Goal: Task Accomplishment & Management: Manage account settings

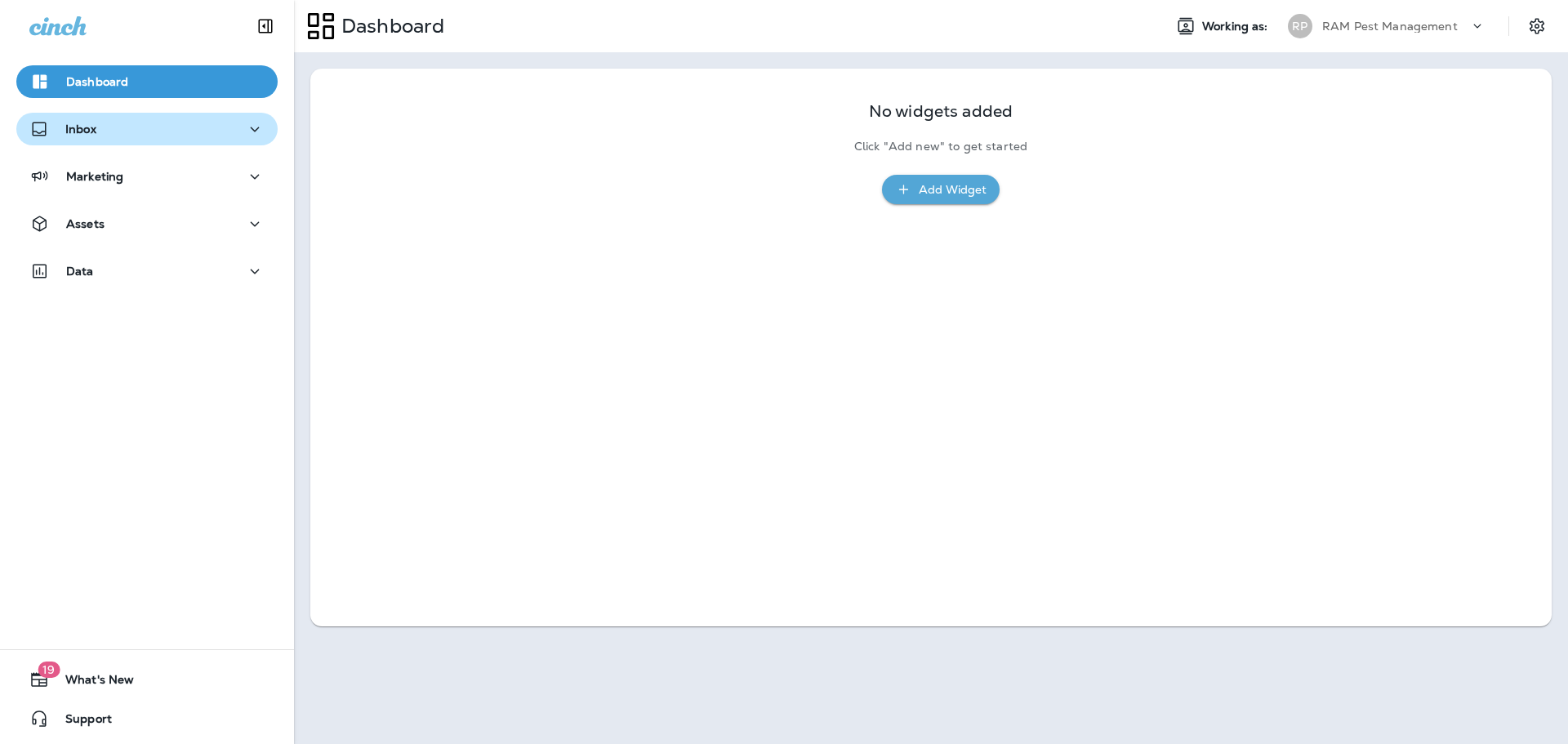
click at [88, 134] on p "Inbox" at bounding box center [81, 129] width 31 height 13
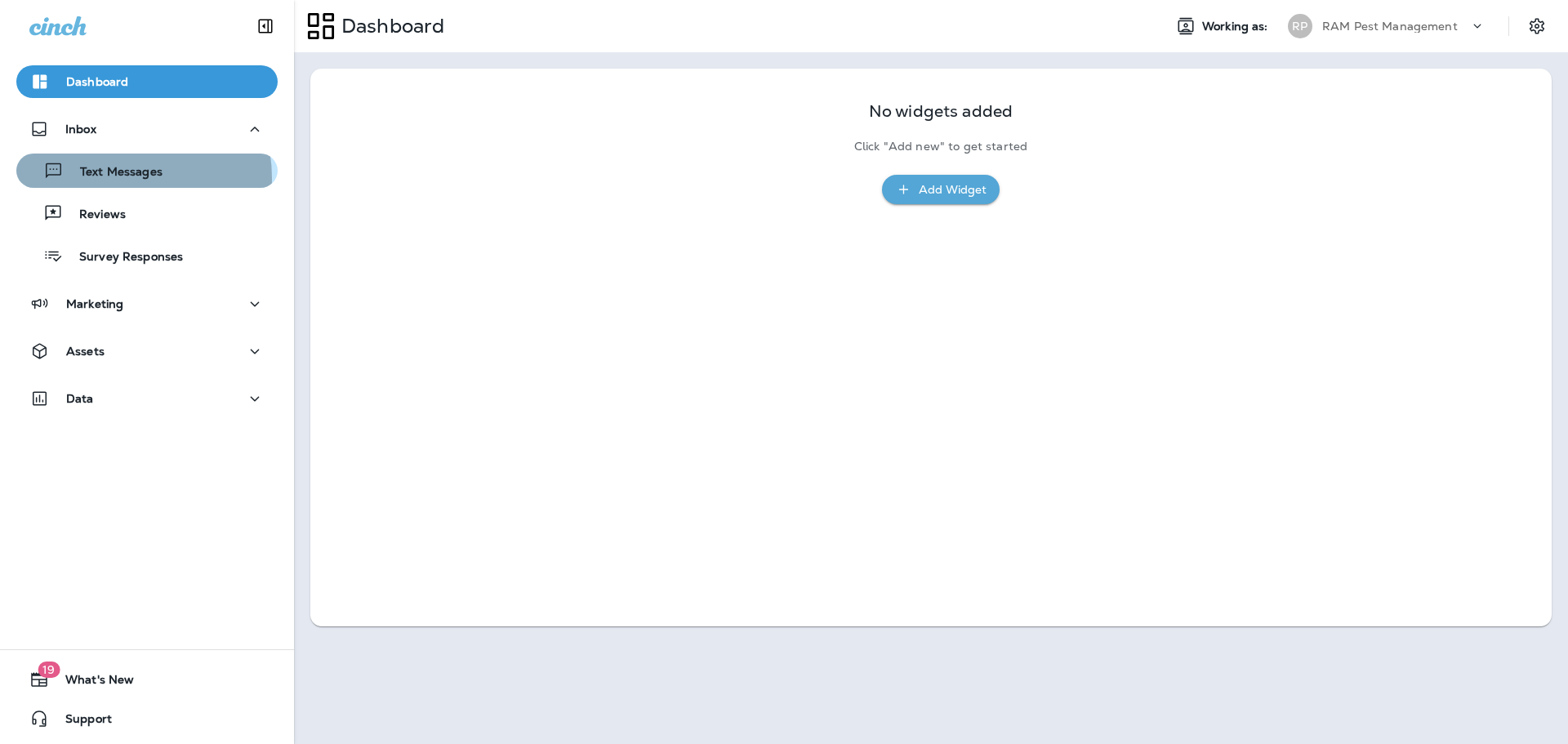
click at [112, 178] on p "Text Messages" at bounding box center [113, 172] width 99 height 15
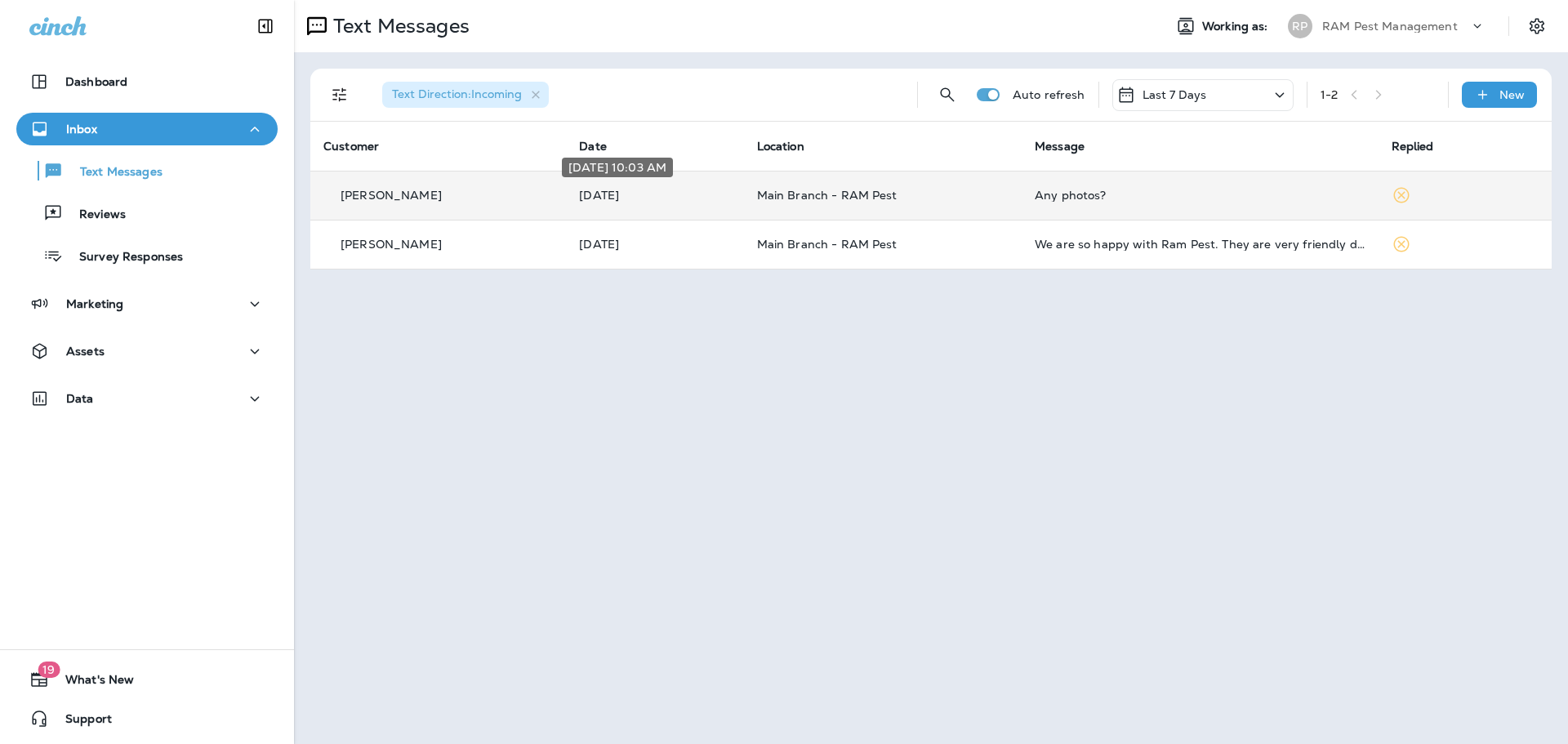
click at [623, 198] on p "[DATE]" at bounding box center [654, 195] width 151 height 13
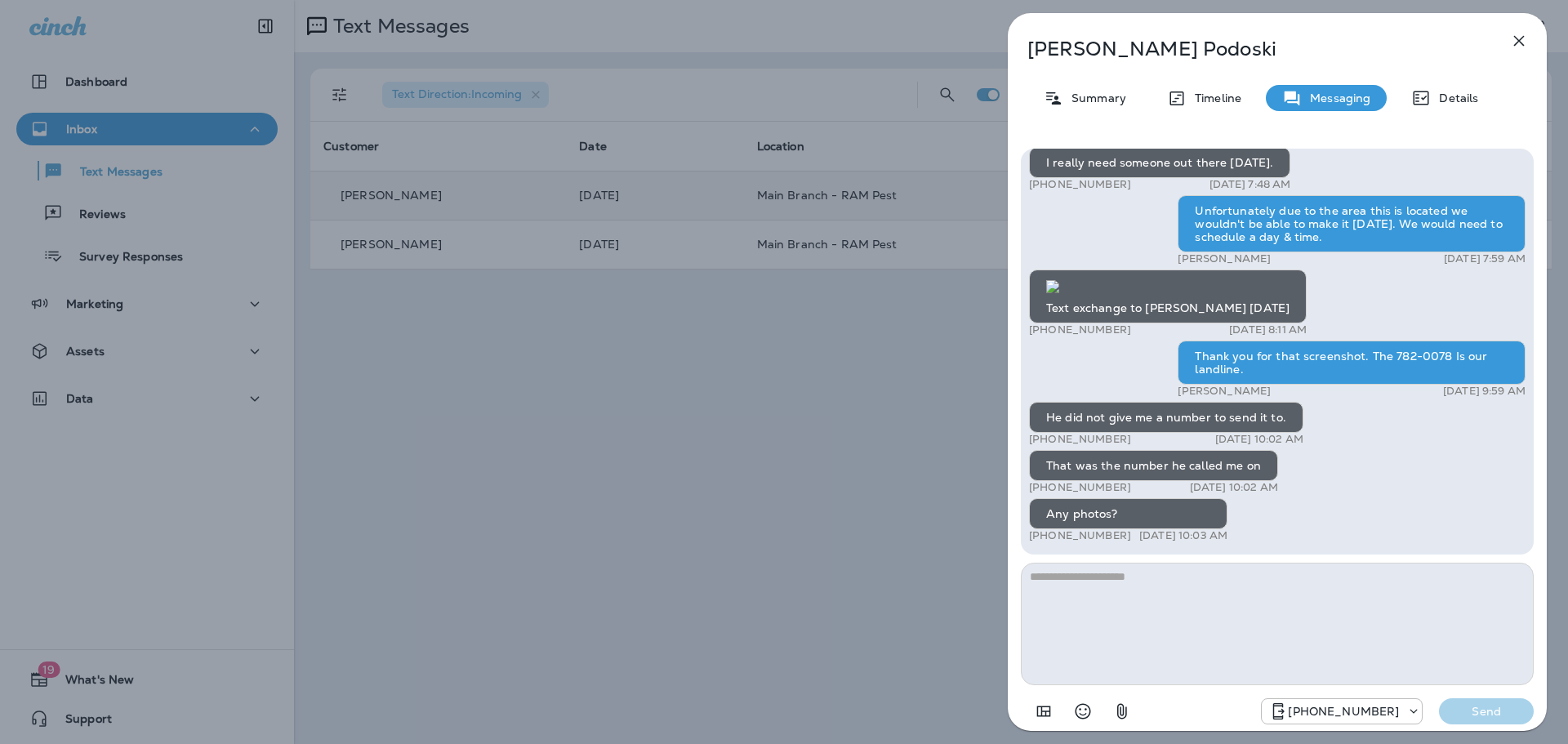
click at [827, 385] on div "[PERSON_NAME] Summary Timeline Messaging Details Hi there, [PERSON_NAME]! Thank…" at bounding box center [784, 372] width 1568 height 744
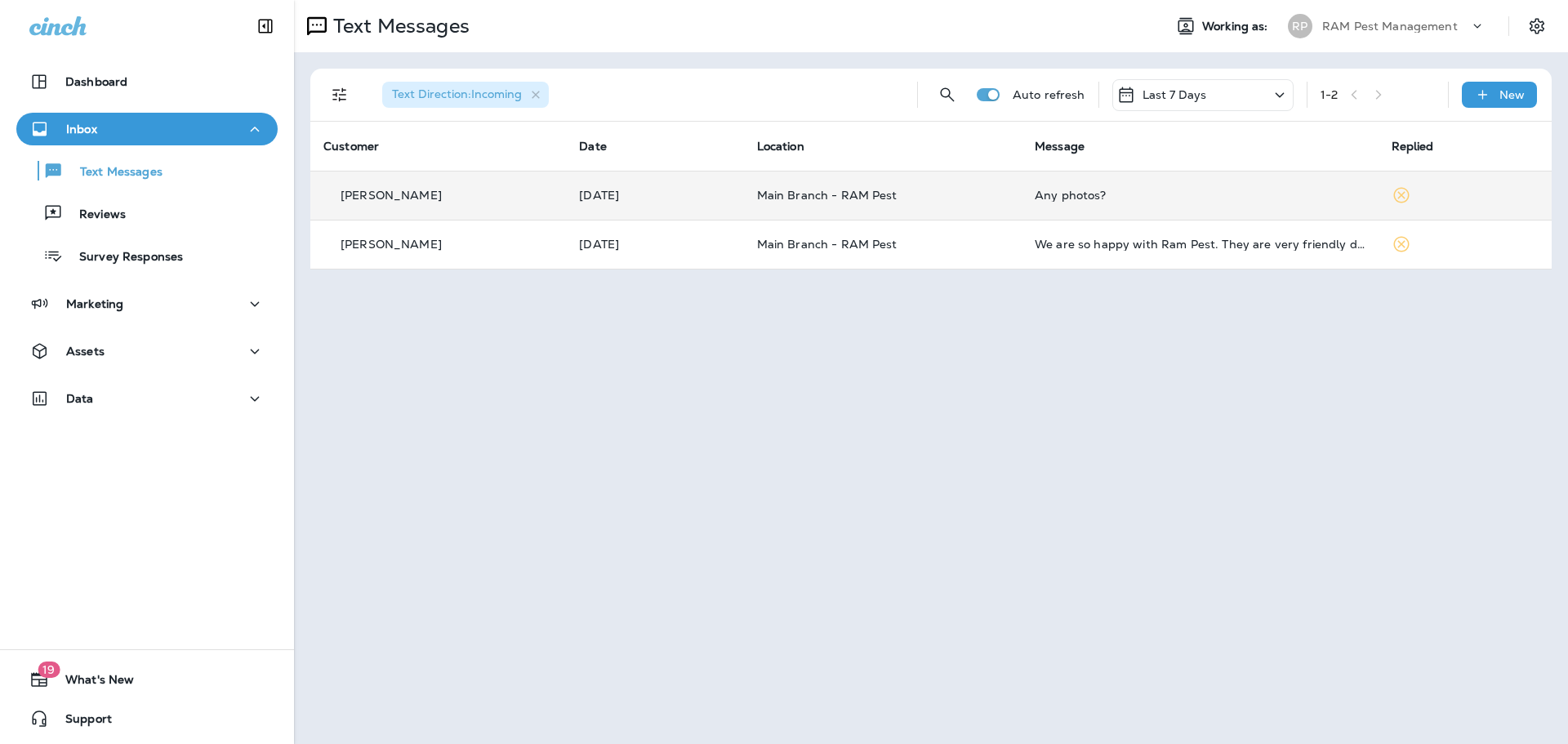
click at [763, 178] on td "Main Branch - RAM Pest" at bounding box center [883, 195] width 279 height 49
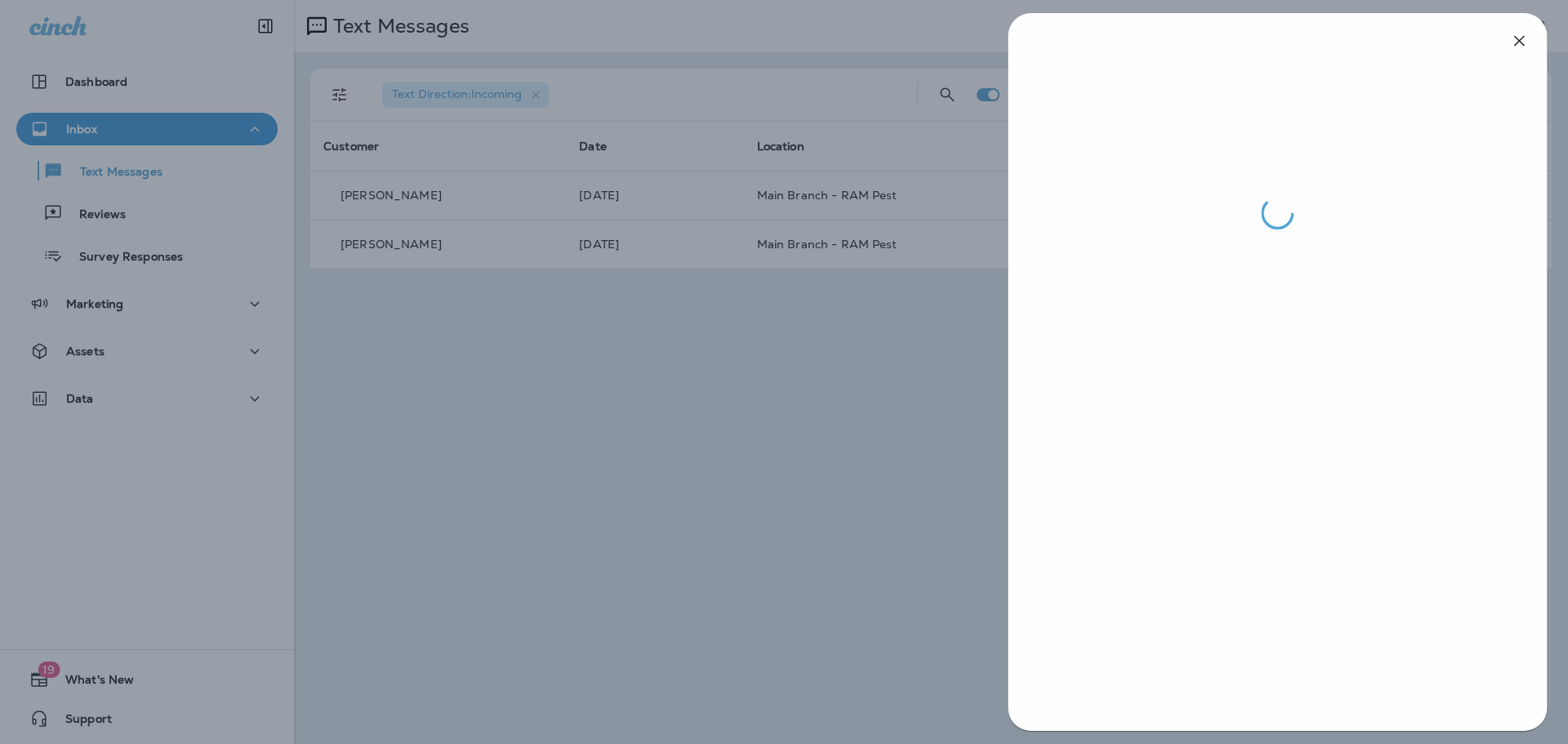
click at [926, 457] on div at bounding box center [784, 372] width 1568 height 744
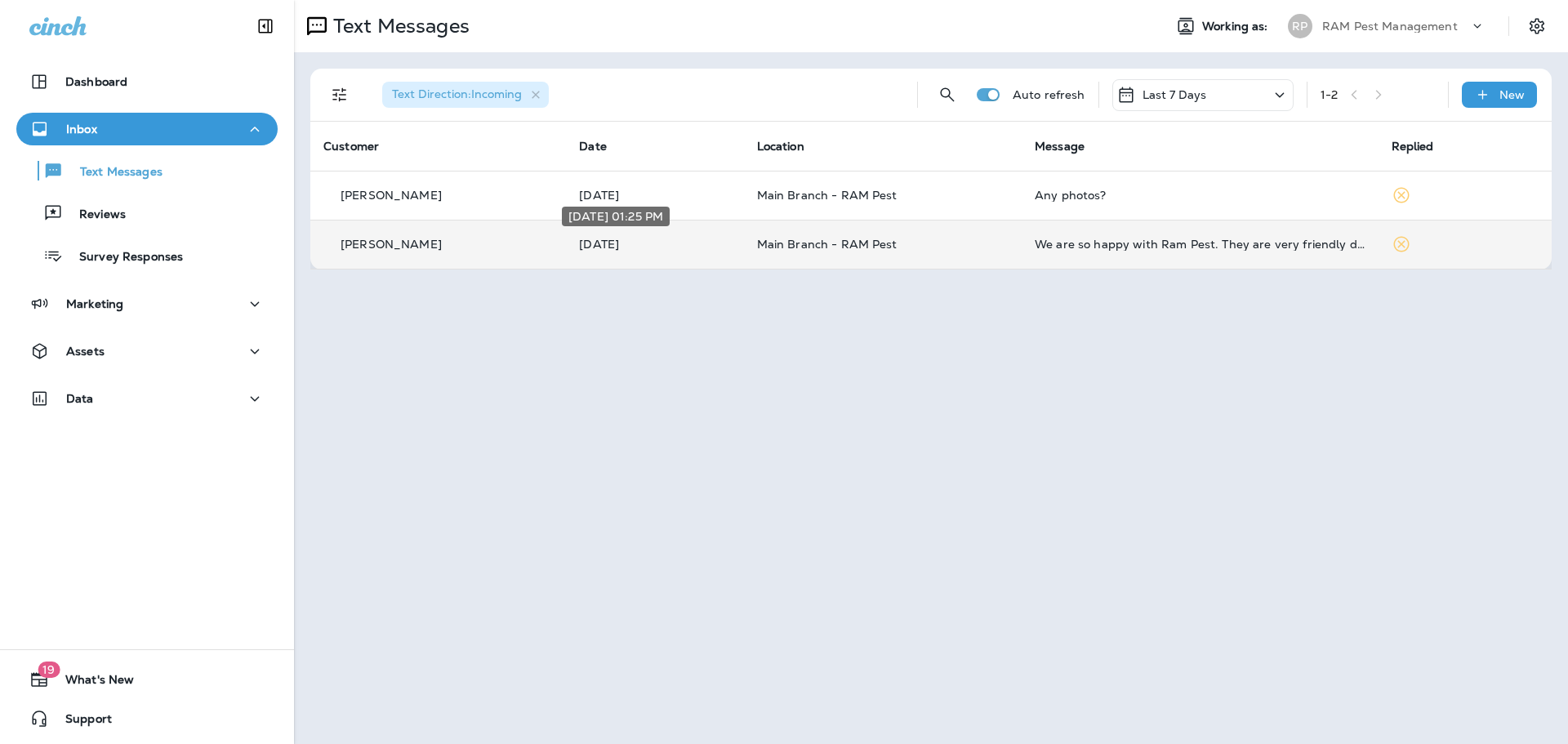
click at [670, 246] on p "[DATE]" at bounding box center [654, 244] width 151 height 13
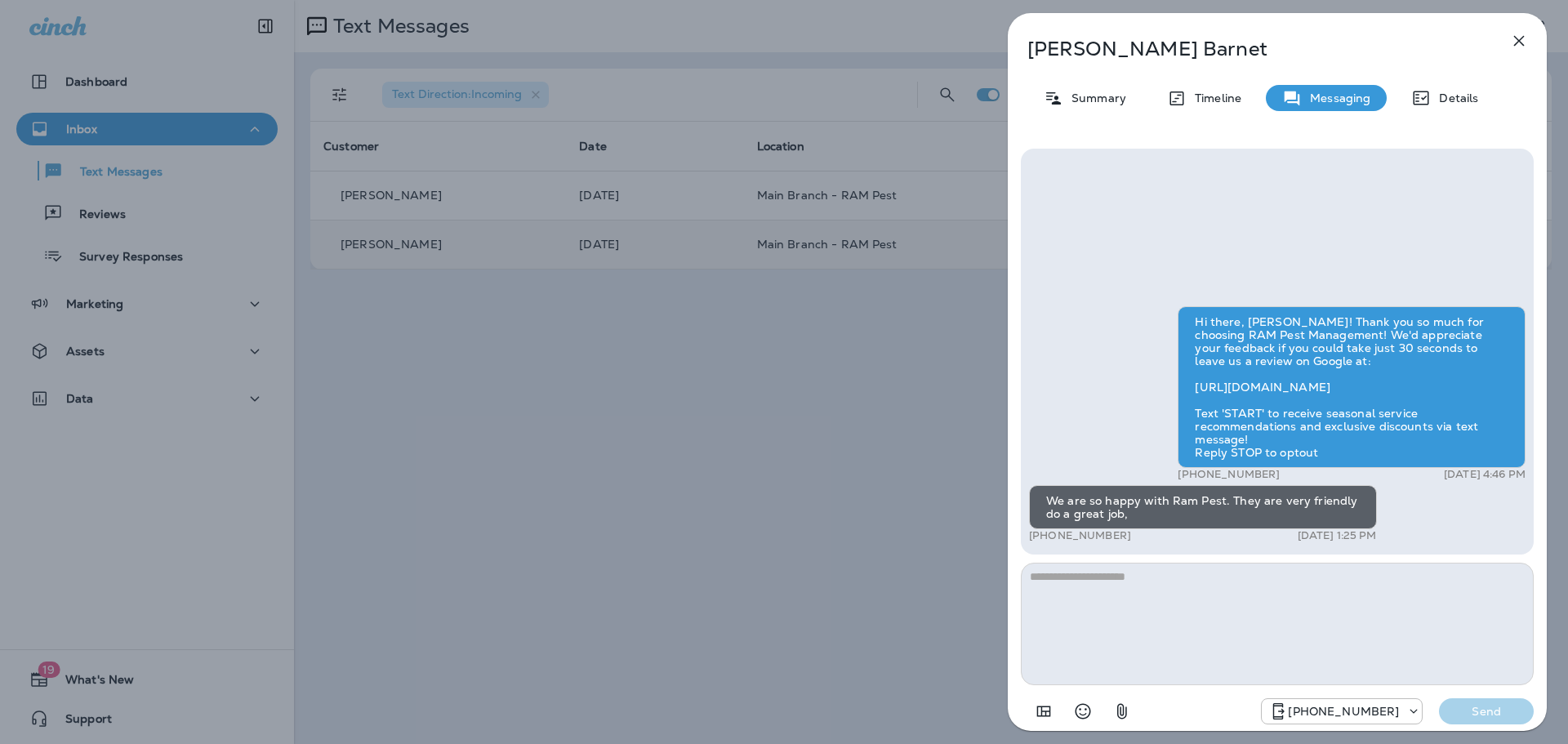
click at [709, 478] on div "[PERSON_NAME] Summary Timeline Messaging Details Hi there, [PERSON_NAME]! Thank…" at bounding box center [784, 372] width 1568 height 744
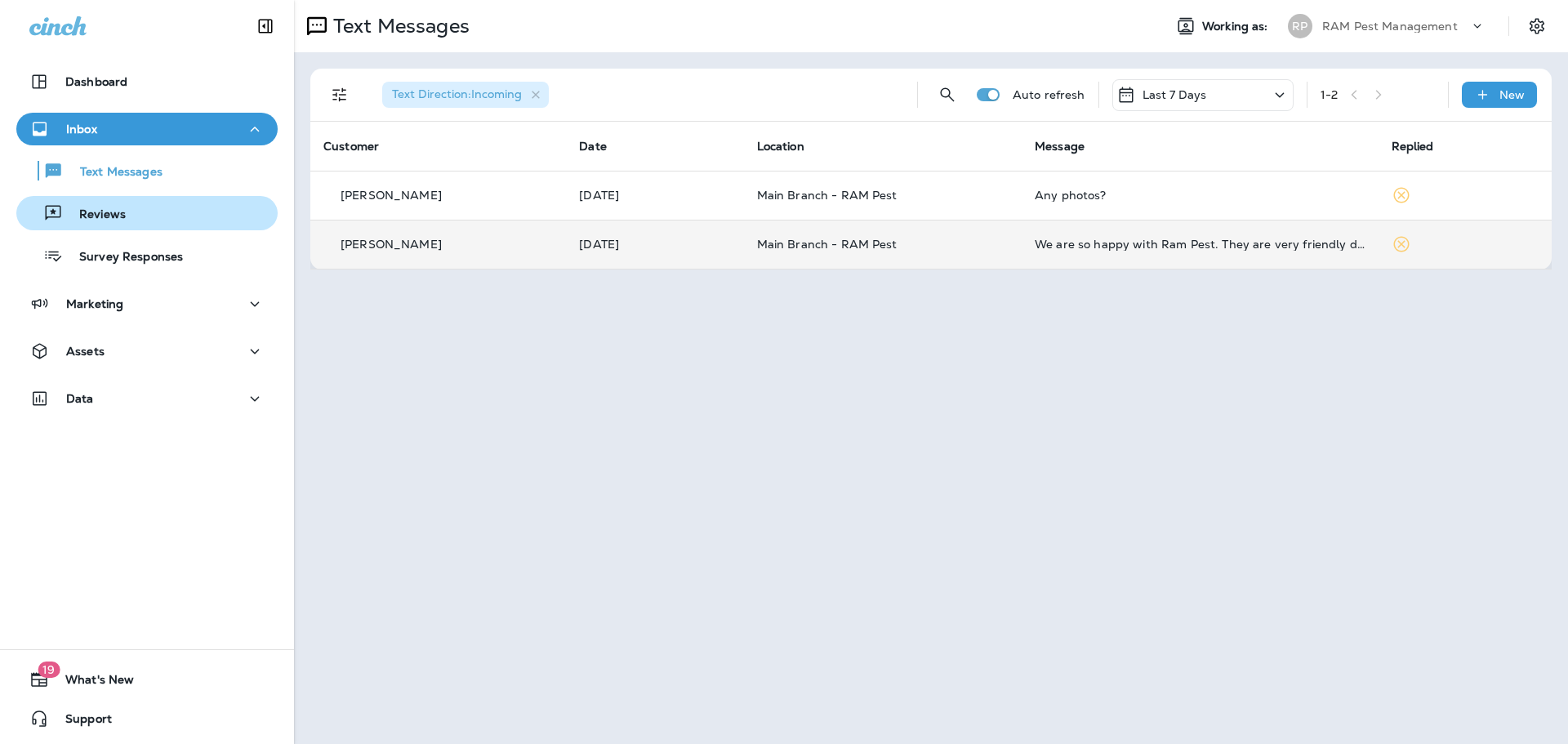
click at [118, 209] on p "Reviews" at bounding box center [94, 214] width 63 height 15
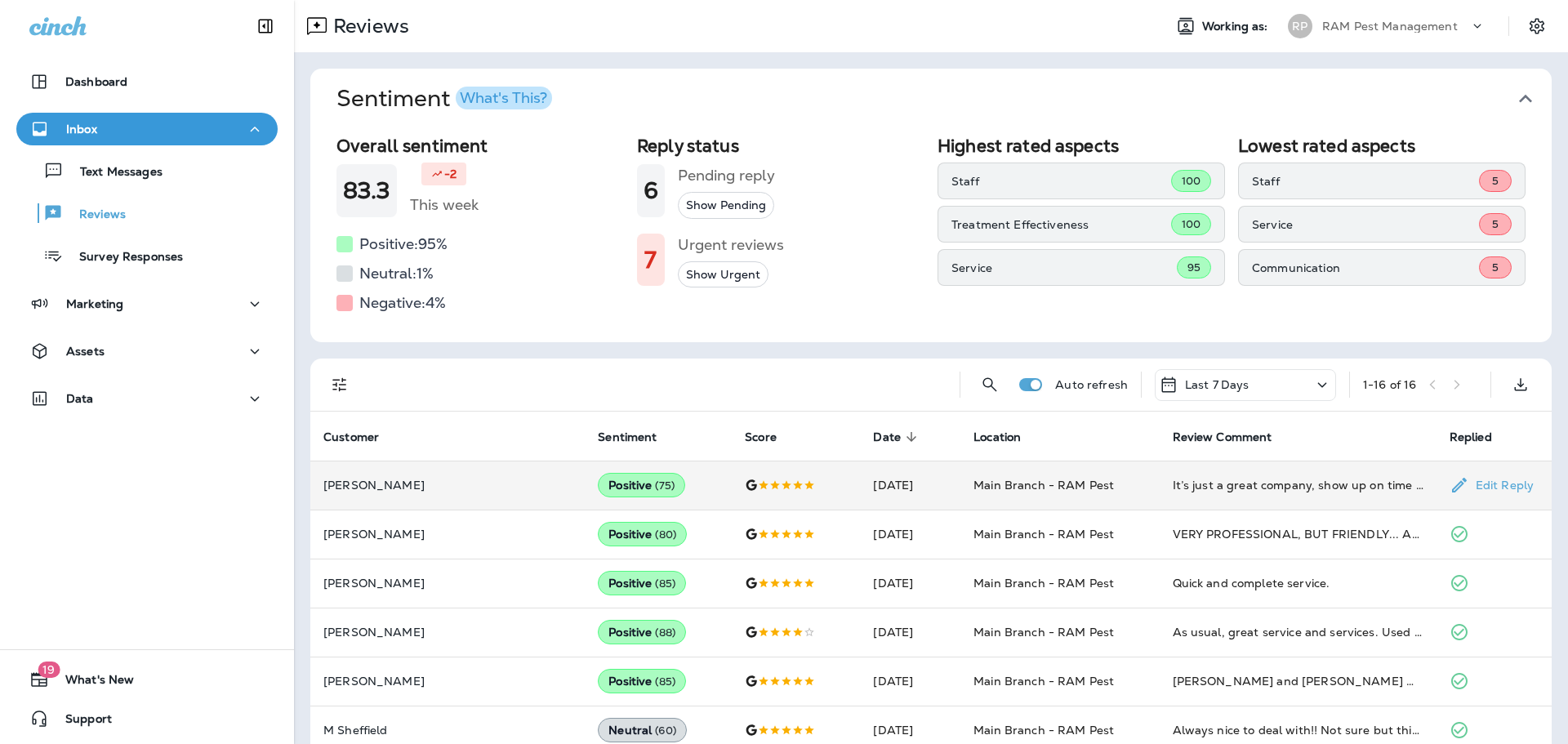
click at [767, 488] on div at bounding box center [796, 485] width 102 height 13
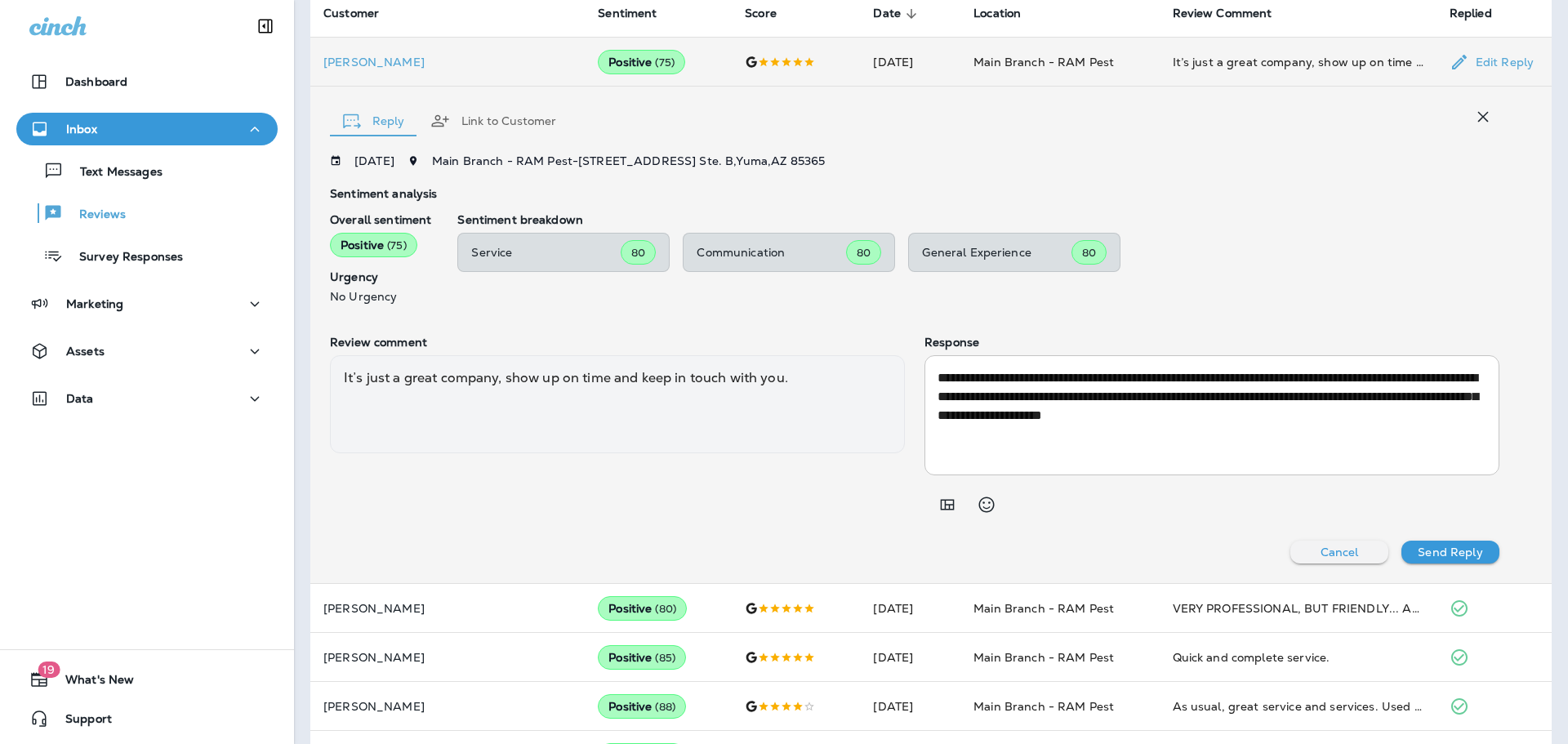
scroll to position [508, 0]
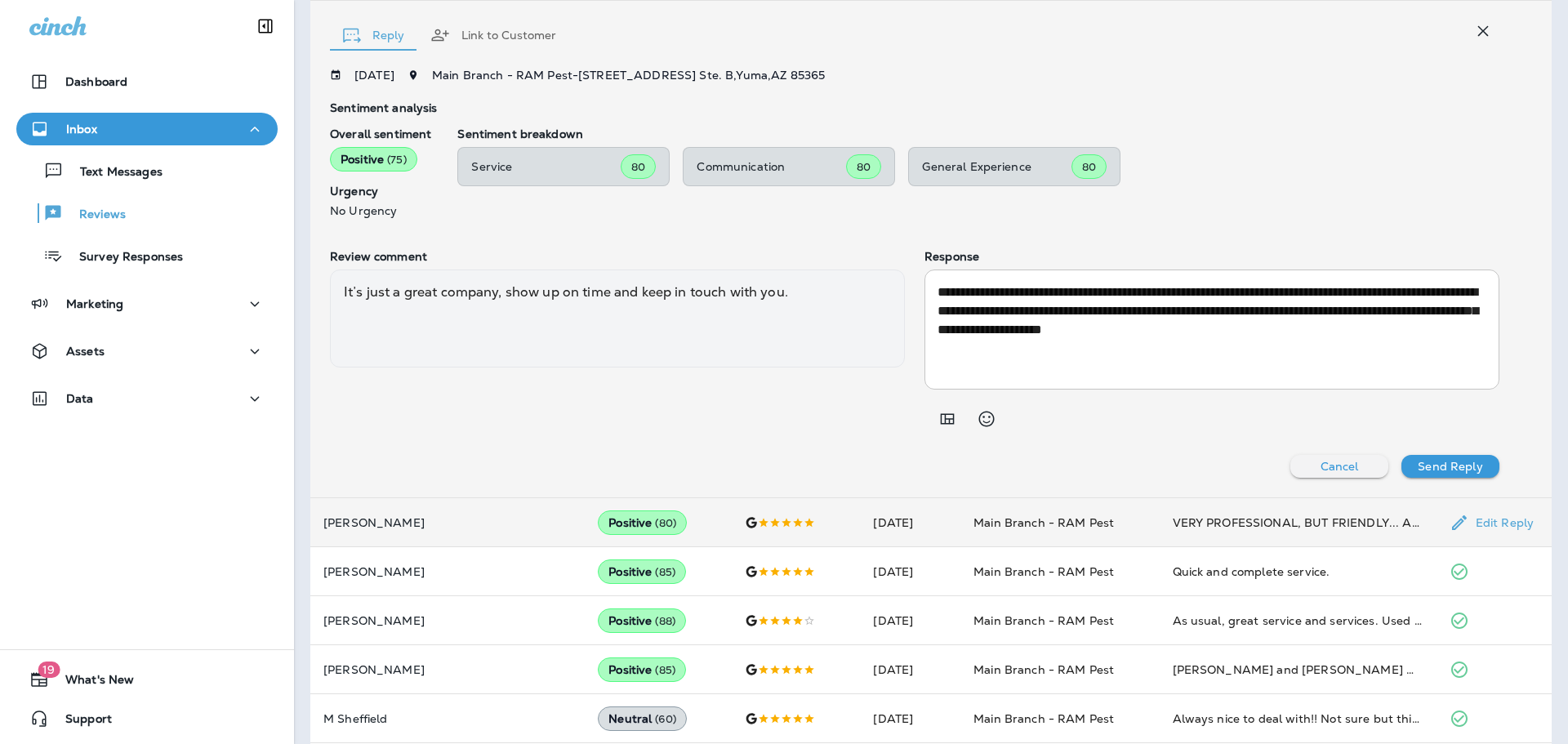
click at [860, 521] on td "[DATE]" at bounding box center [910, 523] width 100 height 49
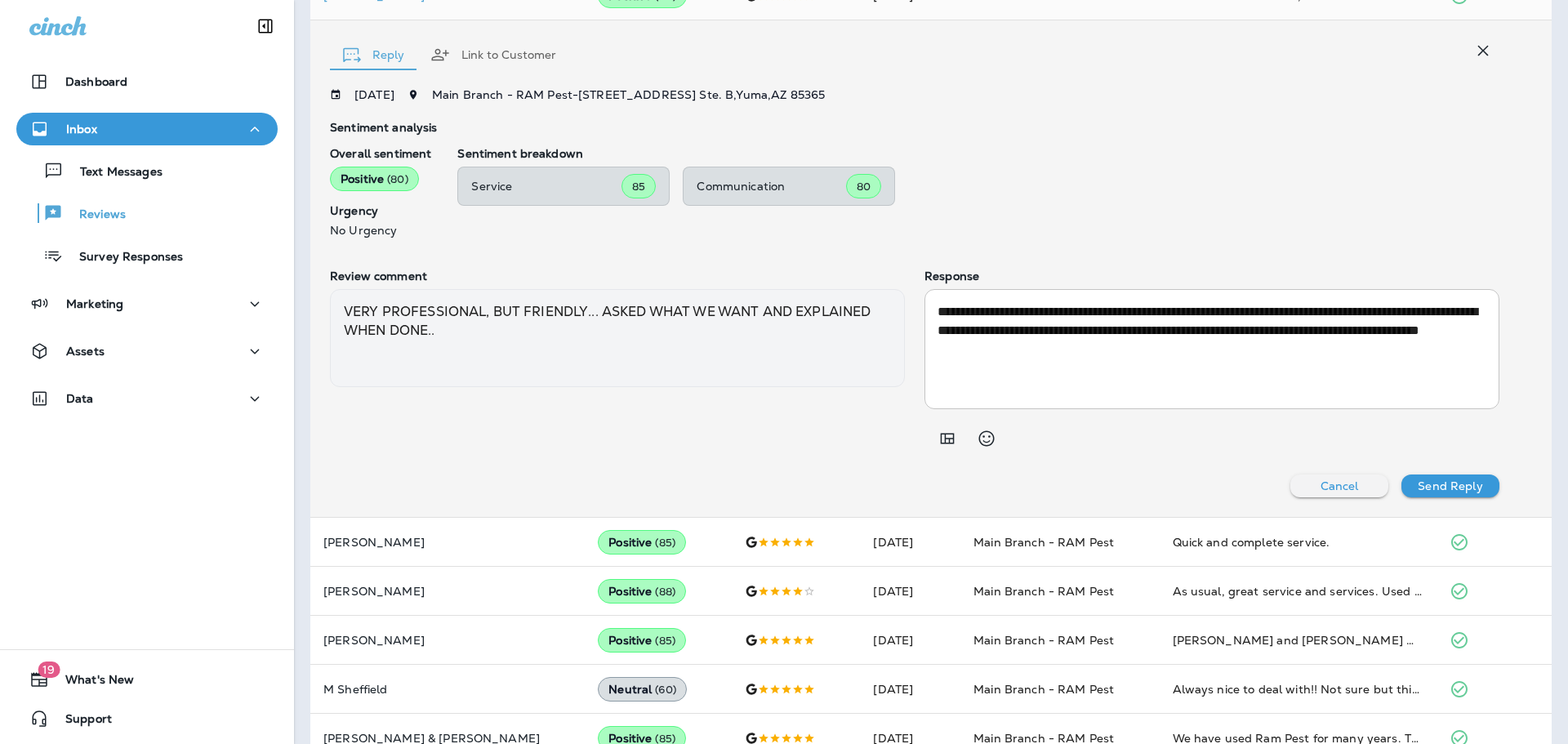
scroll to position [590, 0]
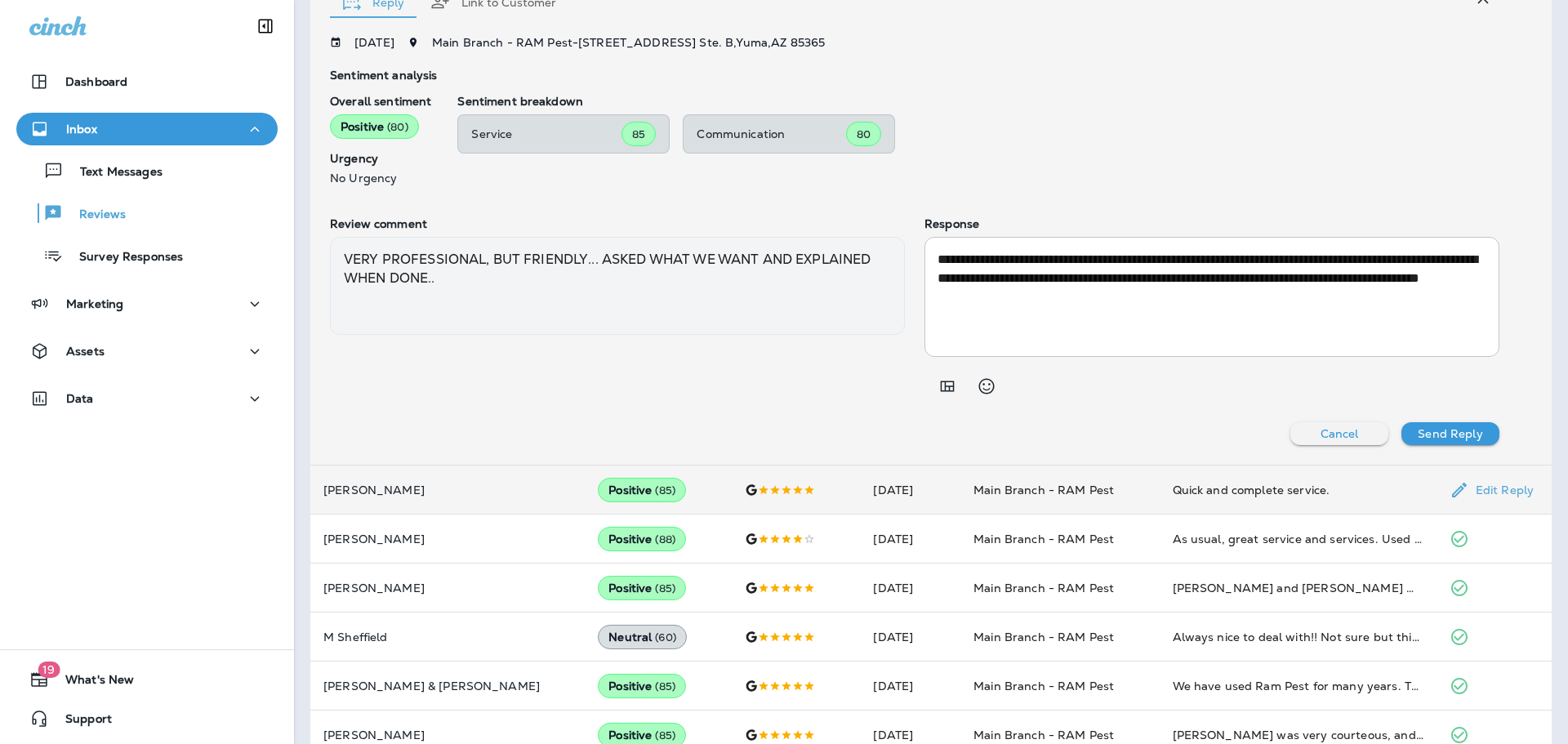
click at [650, 490] on td "Positive ( 85 )" at bounding box center [659, 489] width 147 height 49
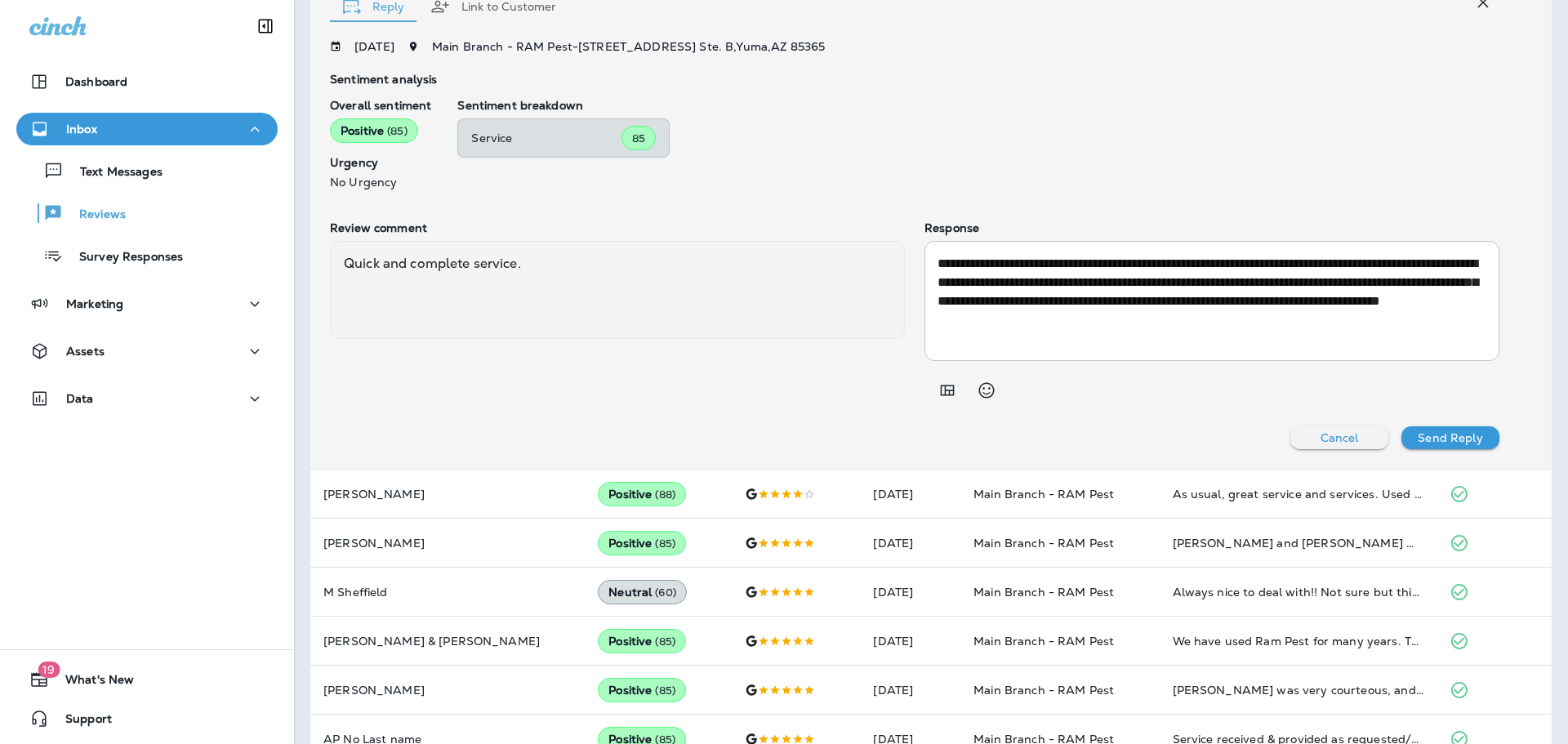
scroll to position [671, 0]
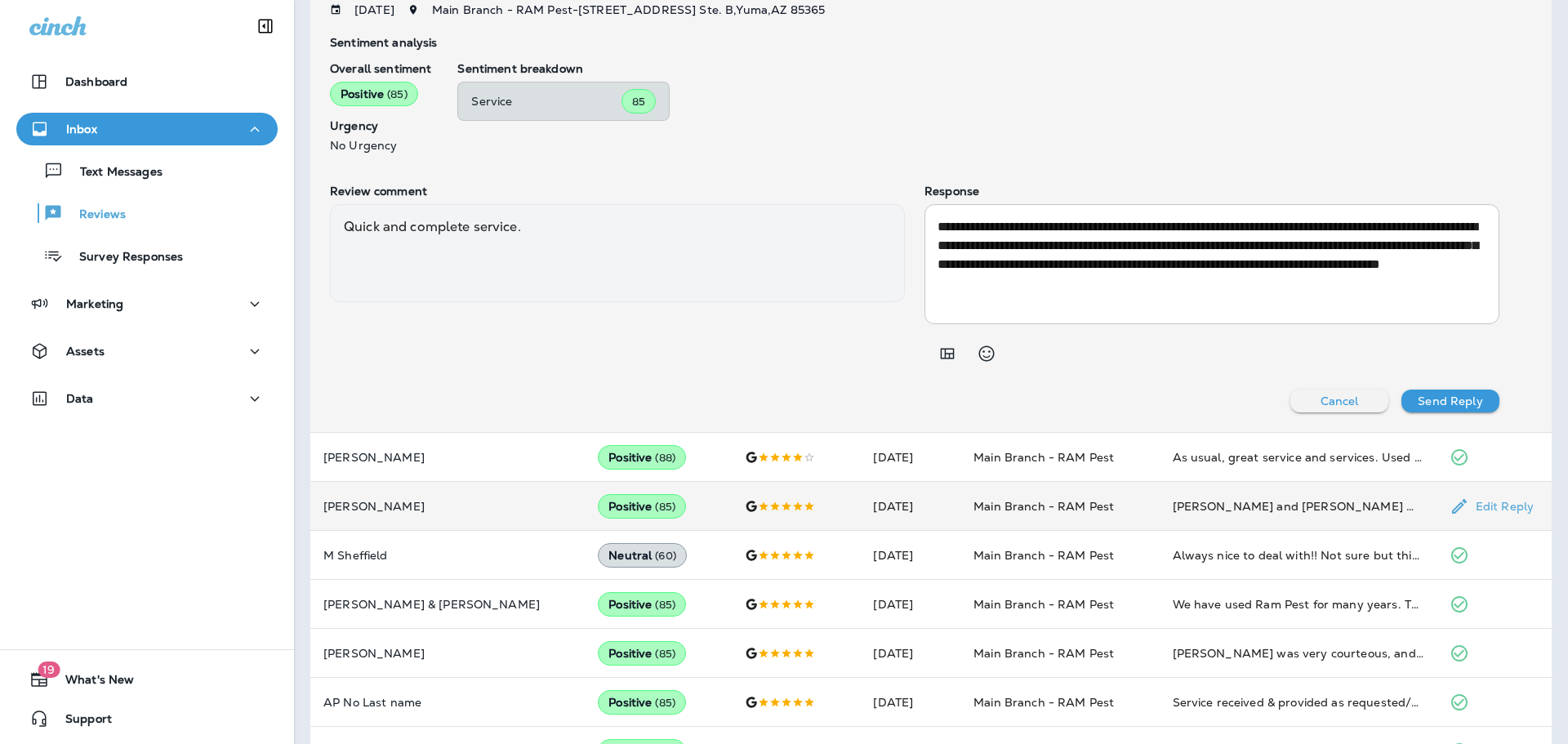
click at [646, 519] on td "Positive ( 85 )" at bounding box center [659, 506] width 147 height 49
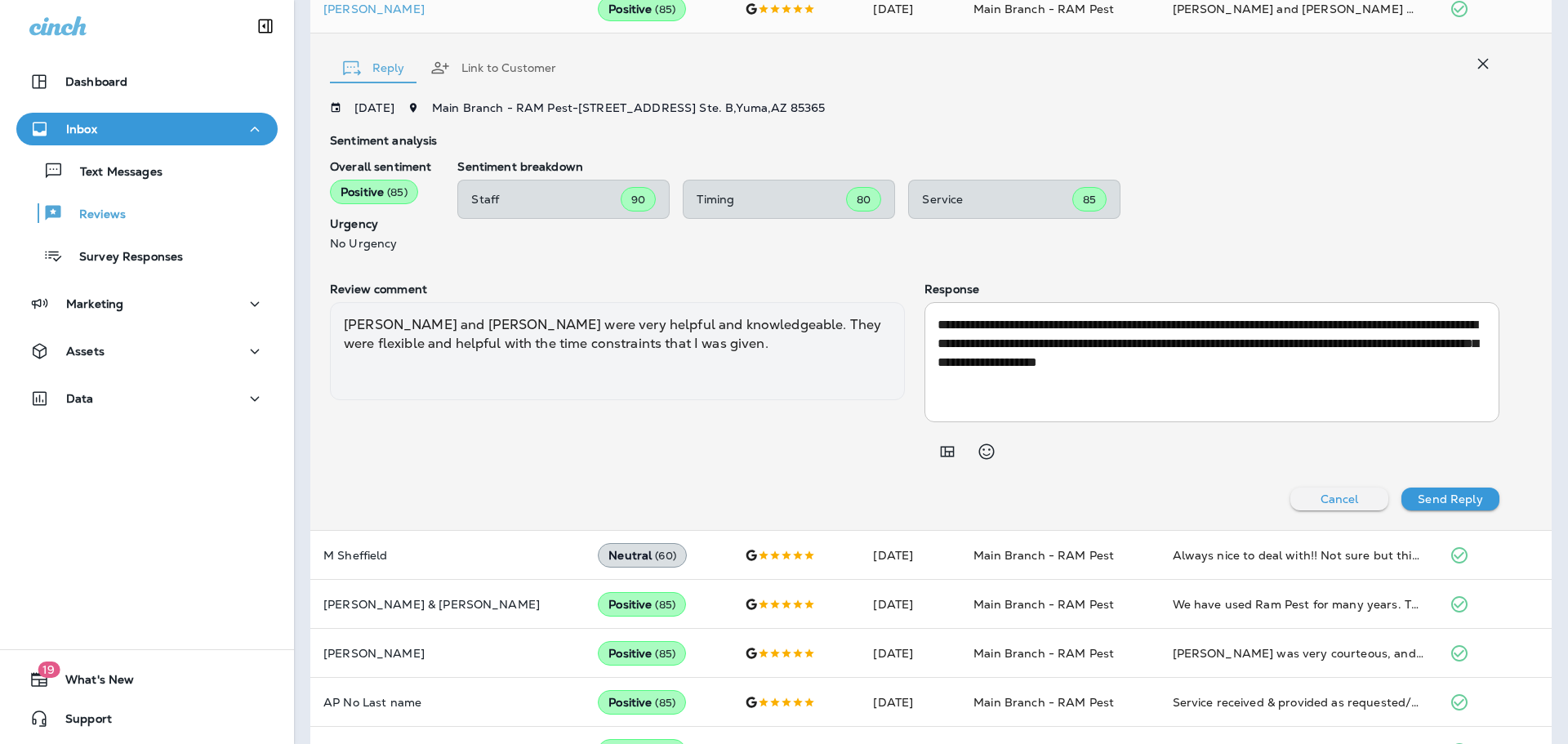
scroll to position [1014, 0]
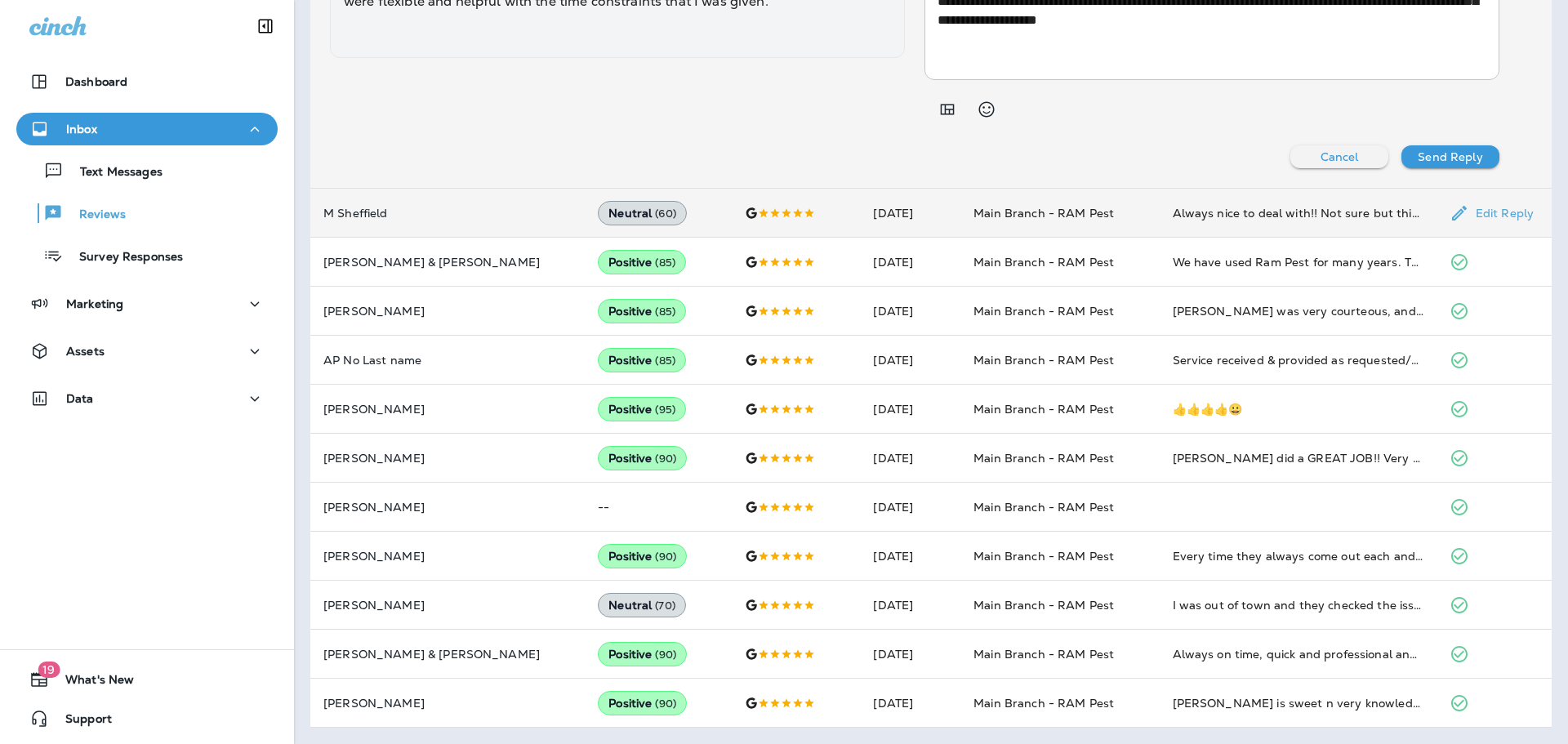
click at [467, 204] on td "M Sheffield" at bounding box center [447, 213] width 274 height 49
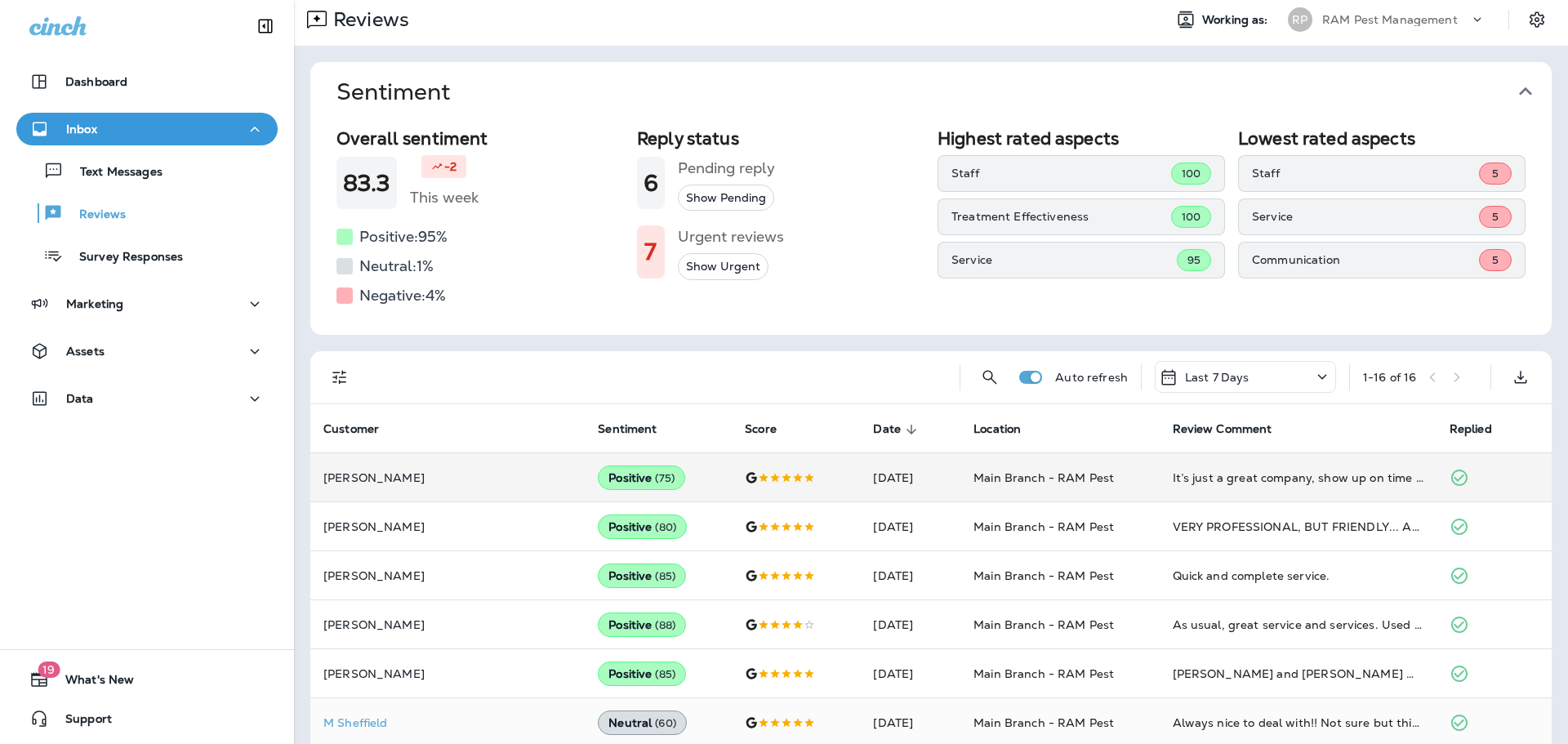
scroll to position [0, 0]
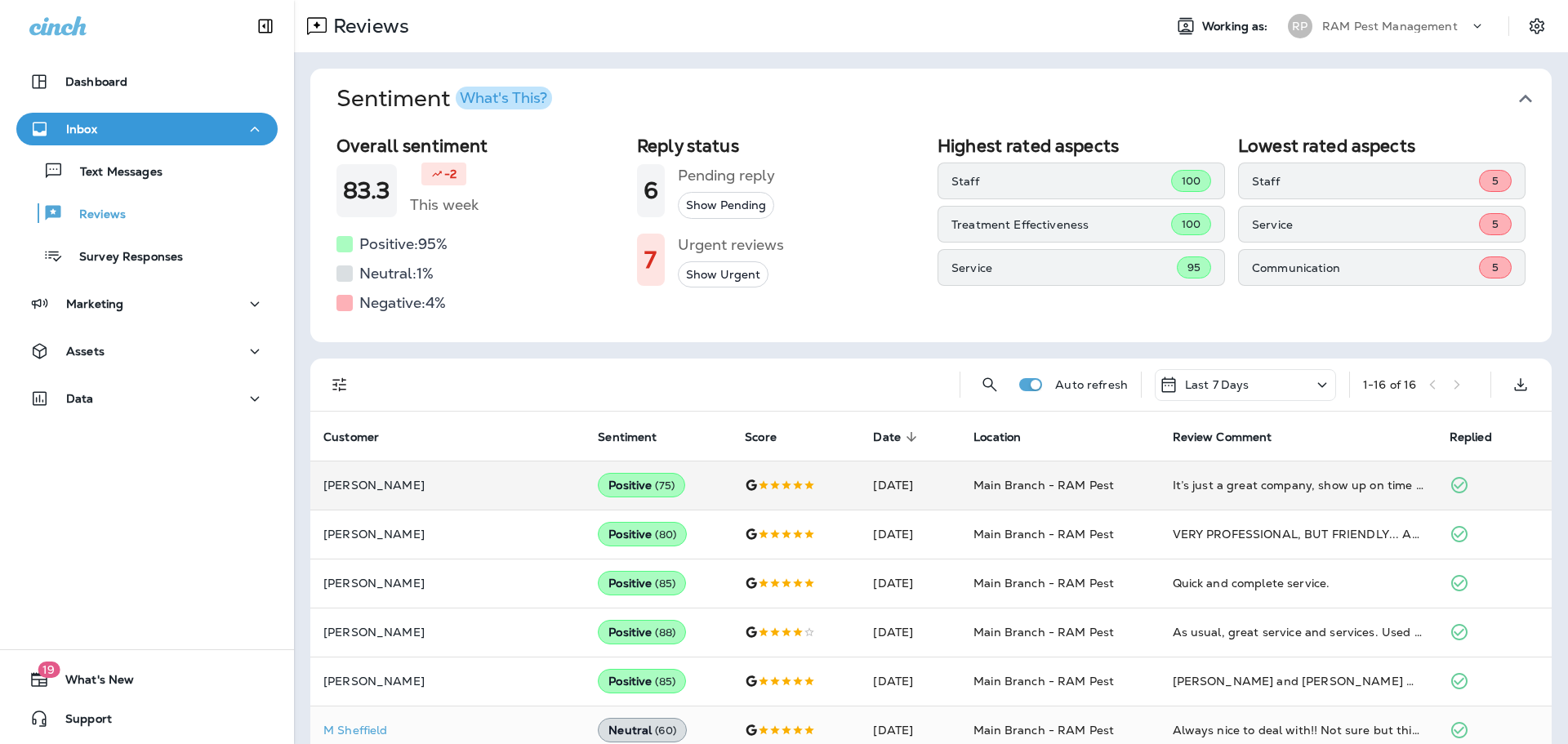
click at [734, 282] on button "Show Urgent" at bounding box center [722, 275] width 90 height 27
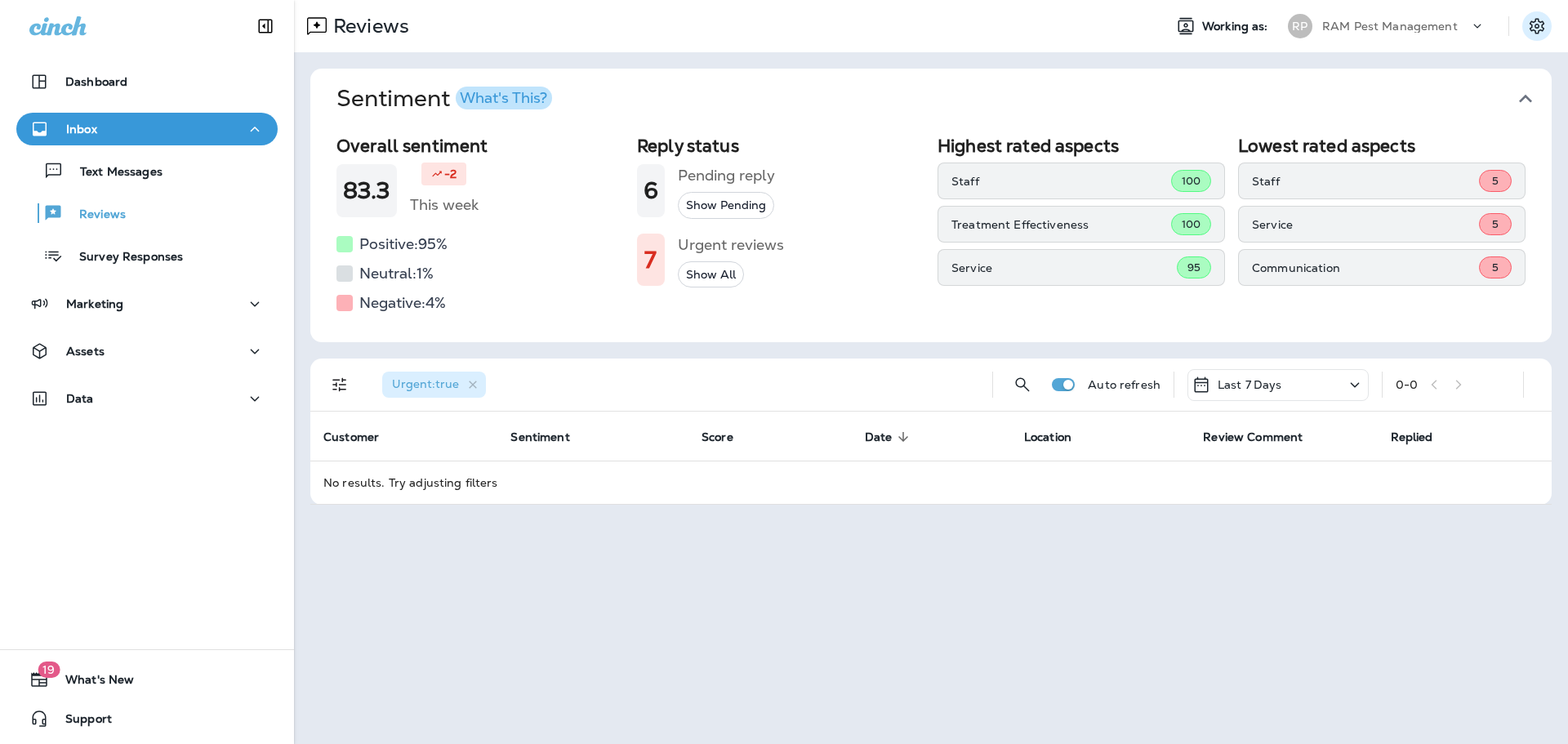
click at [1529, 19] on icon "Settings" at bounding box center [1537, 26] width 20 height 20
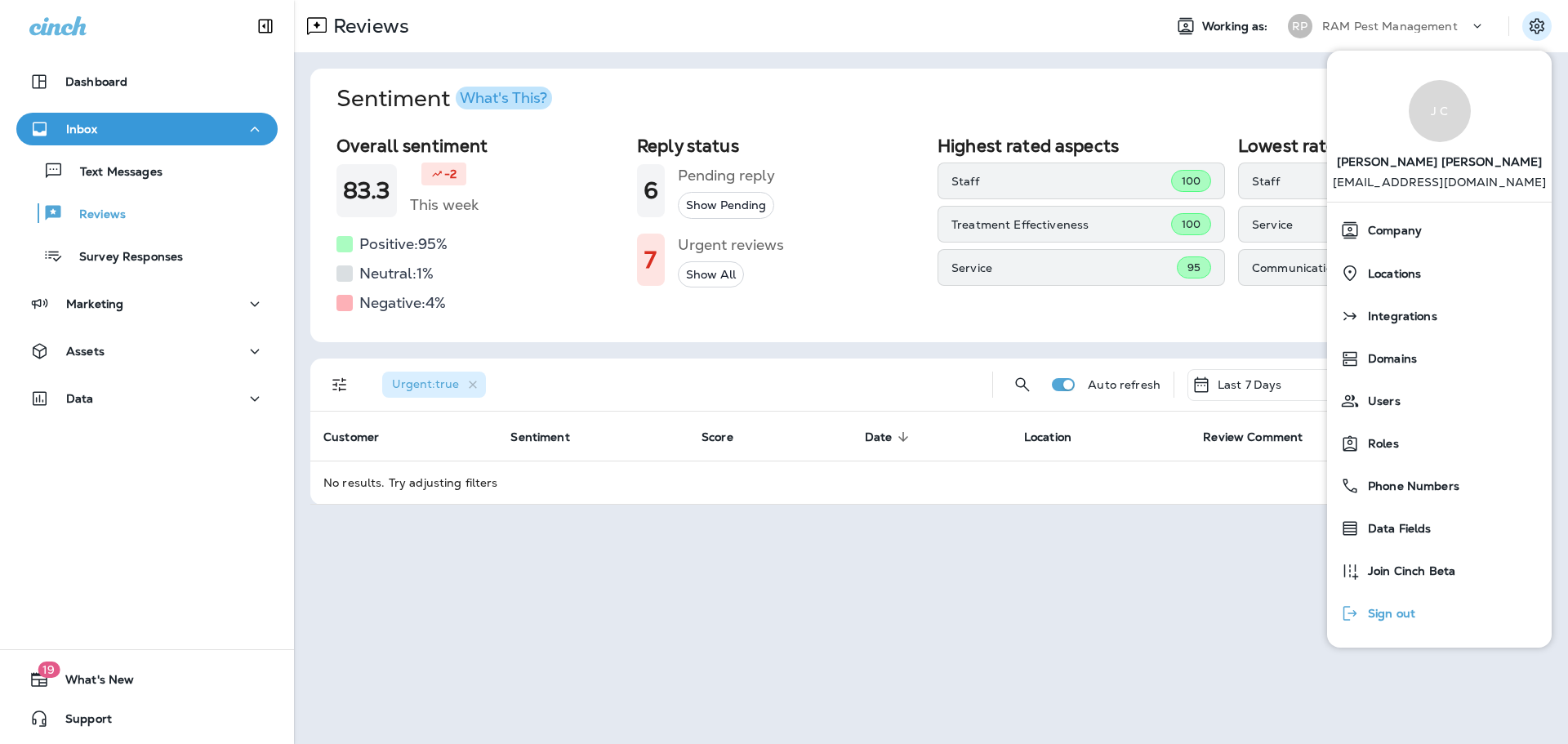
click at [1399, 623] on div "Sign out" at bounding box center [1377, 613] width 88 height 32
